Goal: Task Accomplishment & Management: Manage account settings

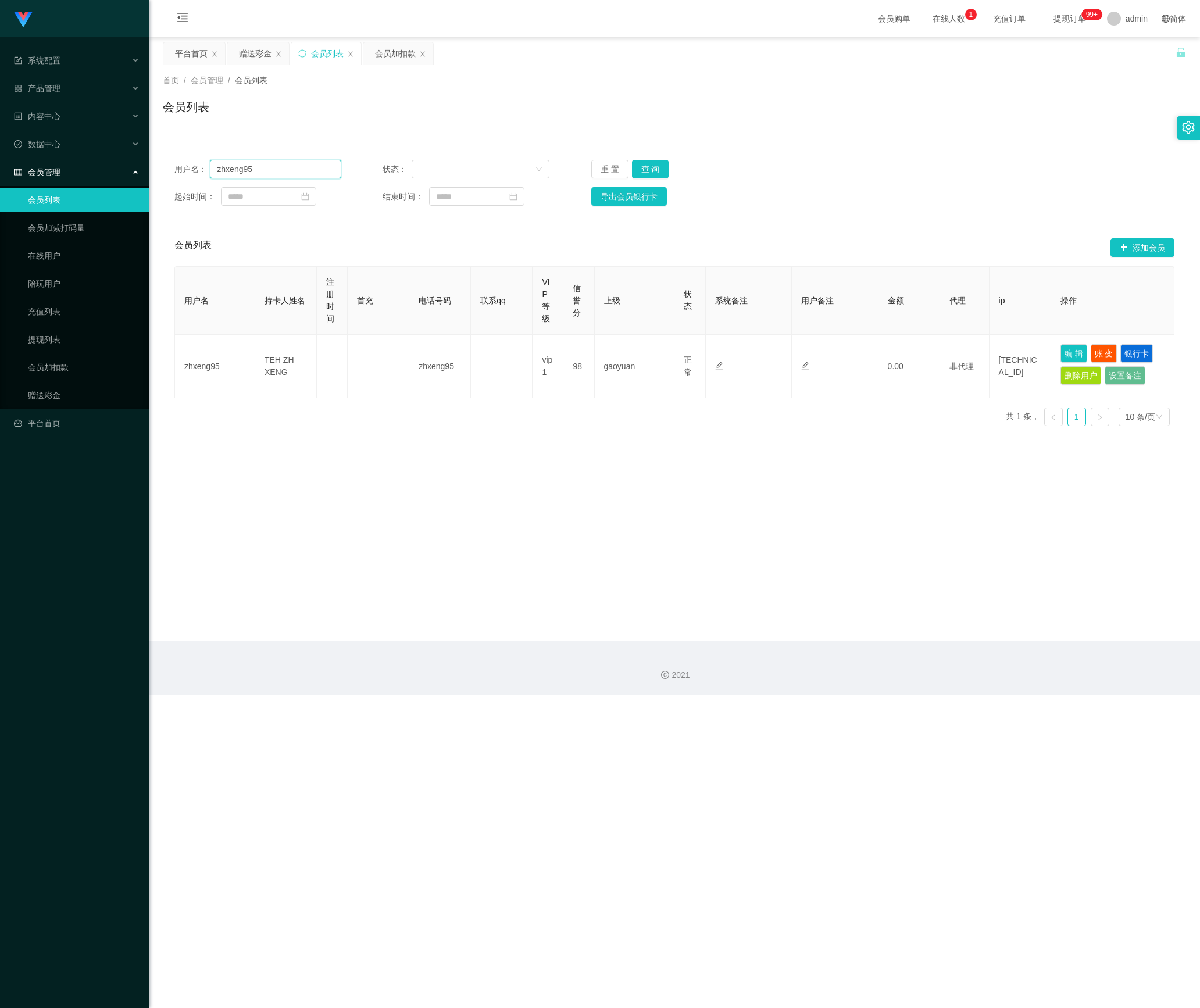
drag, startPoint x: 286, startPoint y: 173, endPoint x: 157, endPoint y: 175, distance: 129.0
click at [139, 173] on section "系统配置 系统配置列表 管理员列表 管理员分组 支付通道 产品管理 产品列表 产品预设列表 开奖记录 注单管理 即时注单 内容中心 站内信 公告列表 活动列表…" at bounding box center [600, 348] width 1200 height 695
paste input "chrisjdchu"
type input "chrisjdchu"
click at [654, 163] on button "查 询" at bounding box center [650, 170] width 37 height 19
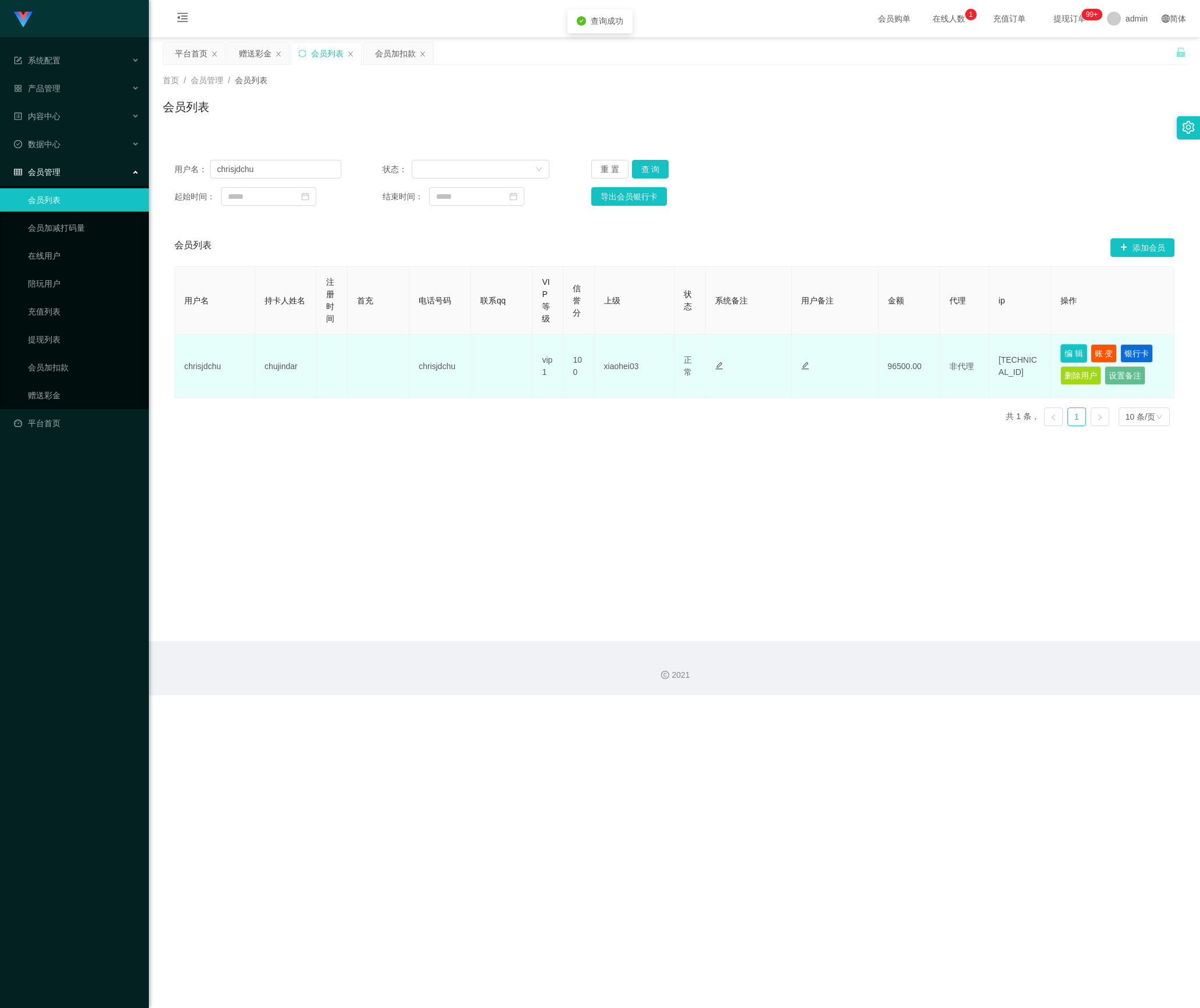
click at [1069, 345] on button "编 辑" at bounding box center [1073, 354] width 27 height 19
type input "chrisjdchu"
type input "chujindar"
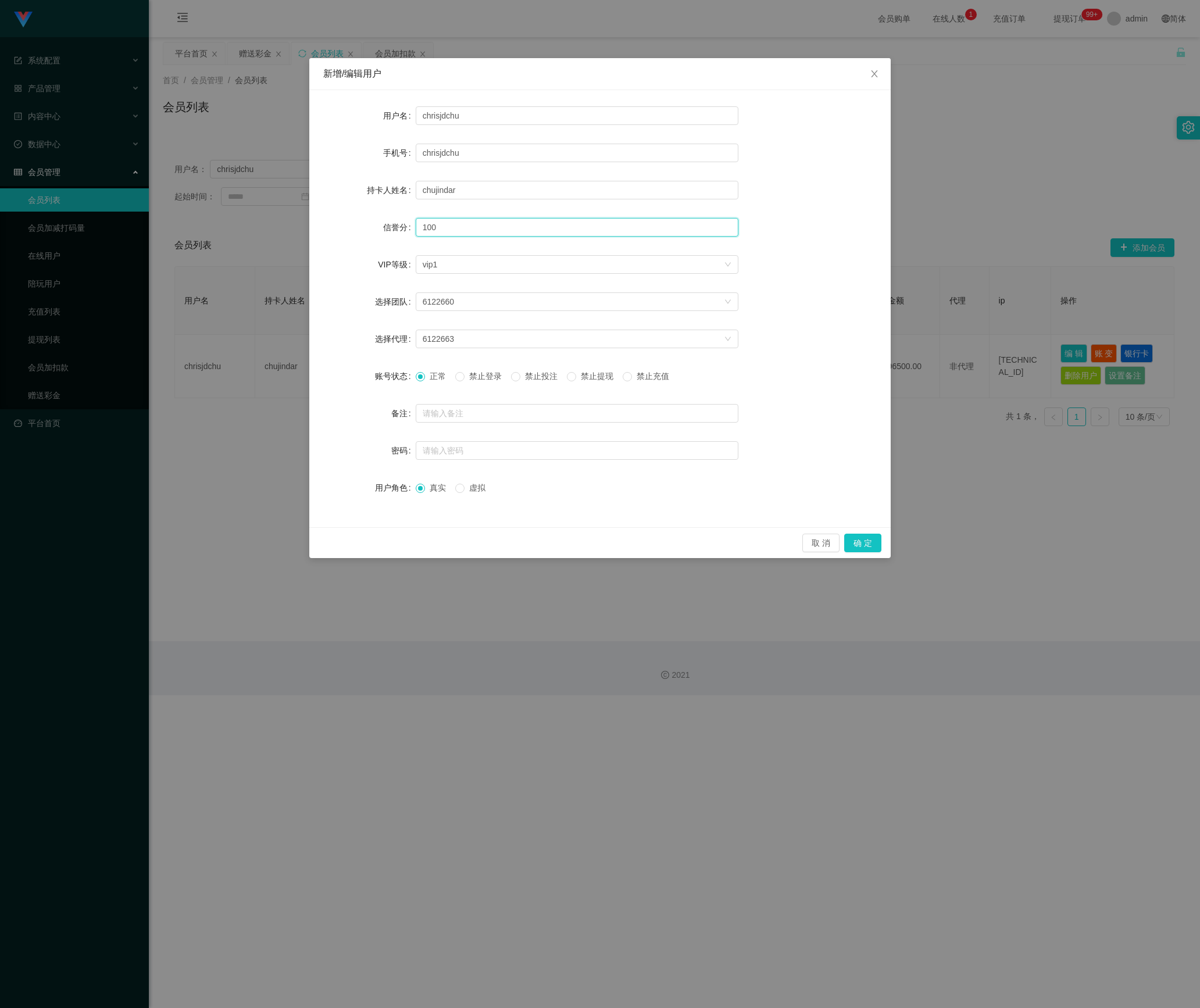
drag, startPoint x: 468, startPoint y: 221, endPoint x: 342, endPoint y: 221, distance: 126.0
click at [343, 221] on div "信誉分 100" at bounding box center [600, 227] width 553 height 23
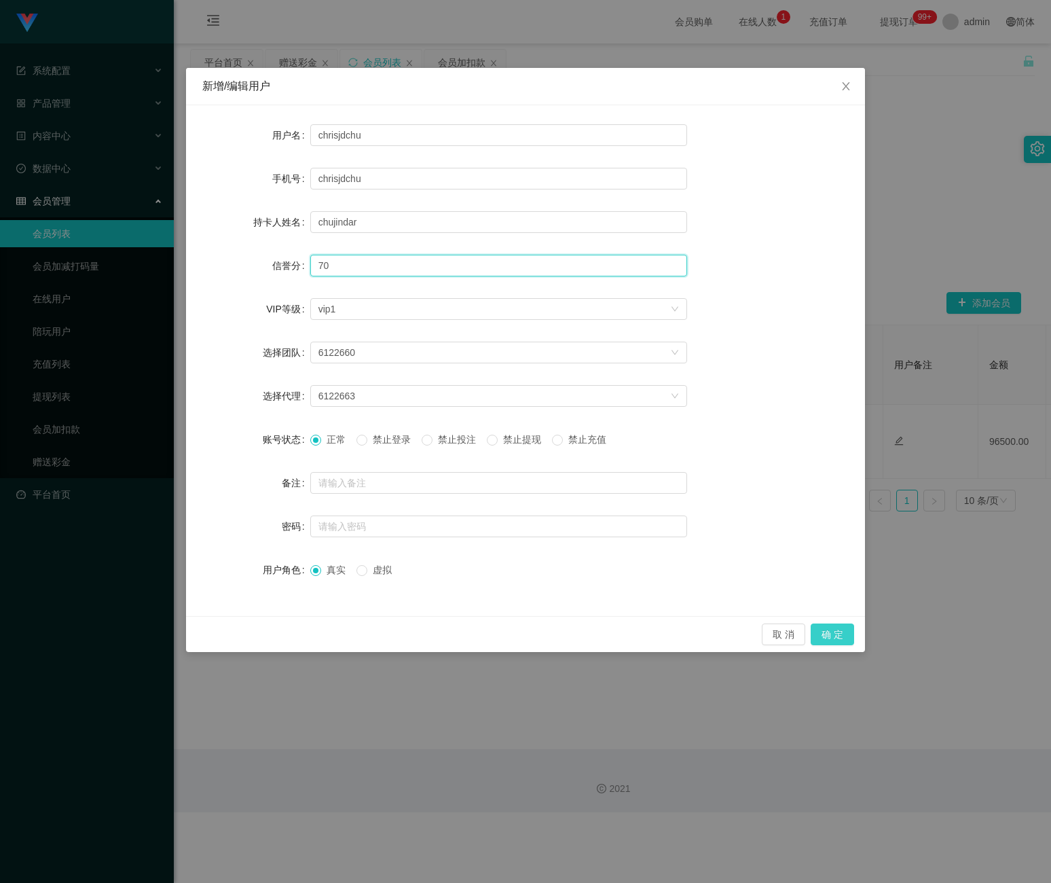
type input "70"
click at [830, 635] on button "确 定" at bounding box center [832, 634] width 43 height 22
